Goal: Task Accomplishment & Management: Manage account settings

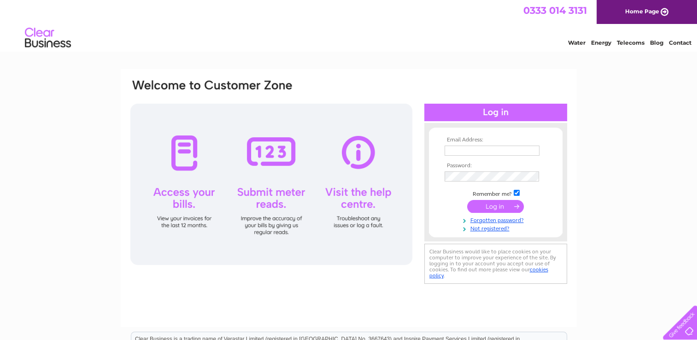
type input "tonijepson12@hotmail.com"
click at [492, 206] on input "submit" at bounding box center [495, 206] width 57 height 13
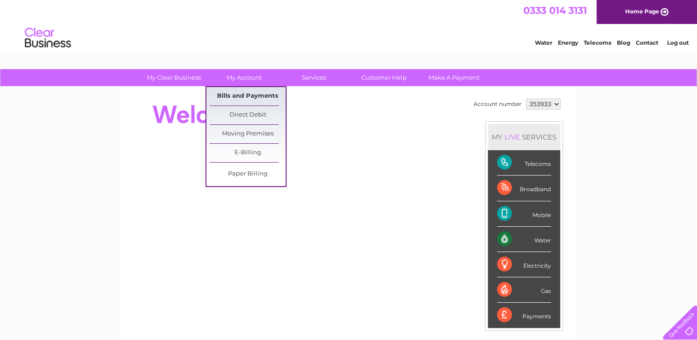
click at [249, 91] on link "Bills and Payments" at bounding box center [248, 96] width 76 height 18
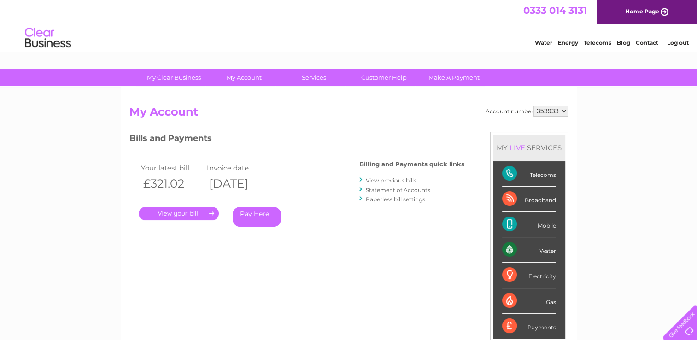
click at [397, 179] on link "View previous bills" at bounding box center [391, 180] width 51 height 7
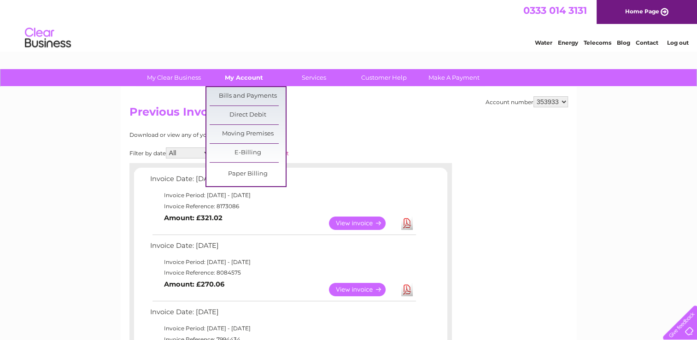
click at [243, 78] on link "My Account" at bounding box center [244, 77] width 76 height 17
click at [245, 91] on link "Bills and Payments" at bounding box center [248, 96] width 76 height 18
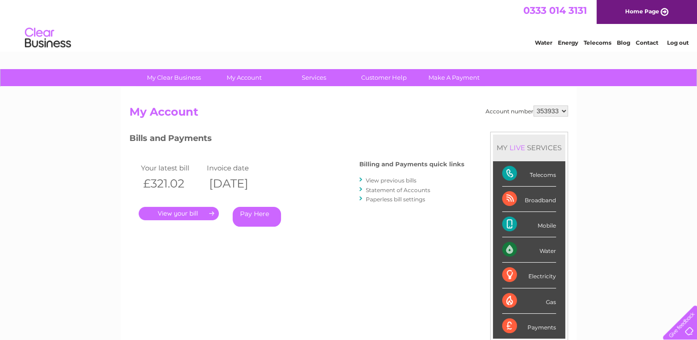
click at [415, 187] on link "Statement of Accounts" at bounding box center [398, 190] width 64 height 7
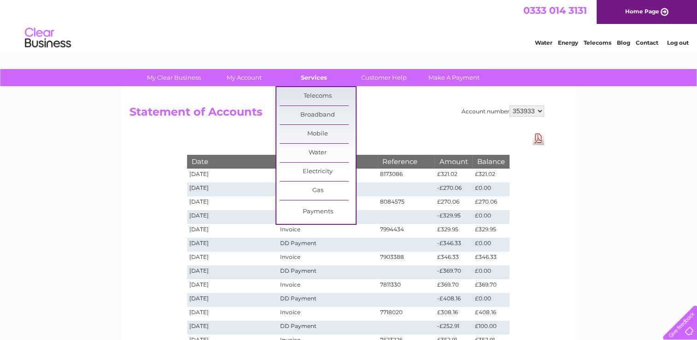
click at [321, 76] on link "Services" at bounding box center [314, 77] width 76 height 17
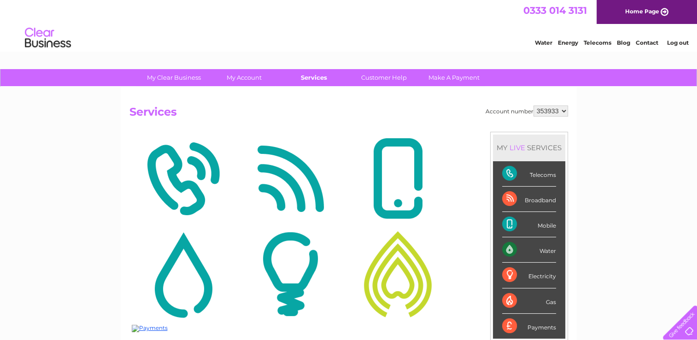
click at [315, 78] on link "Services" at bounding box center [314, 77] width 76 height 17
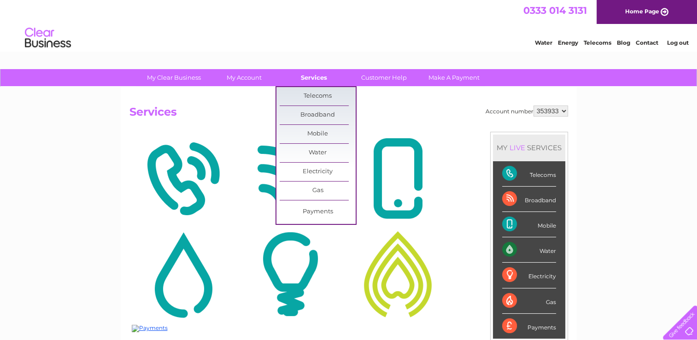
click at [311, 78] on link "Services" at bounding box center [314, 77] width 76 height 17
click at [325, 209] on link "Payments" at bounding box center [318, 212] width 76 height 18
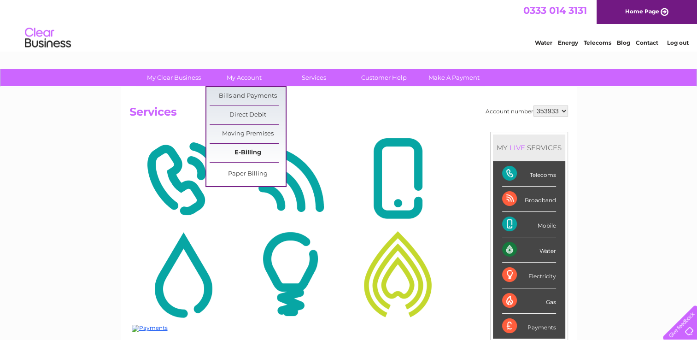
click at [251, 152] on link "E-Billing" at bounding box center [248, 153] width 76 height 18
